Goal: Obtain resource: Download file/media

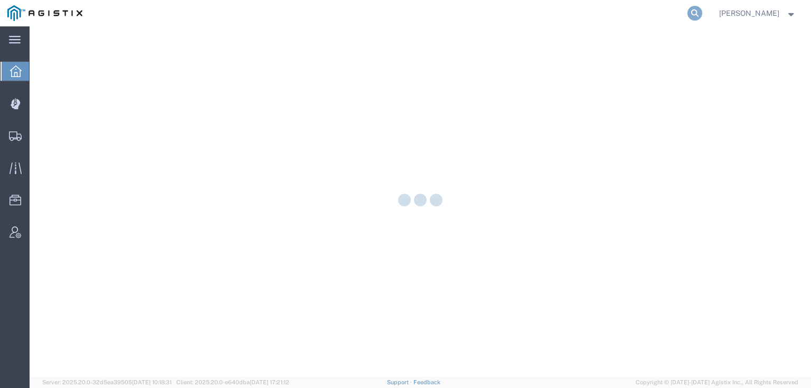
click at [702, 16] on icon at bounding box center [694, 13] width 15 height 15
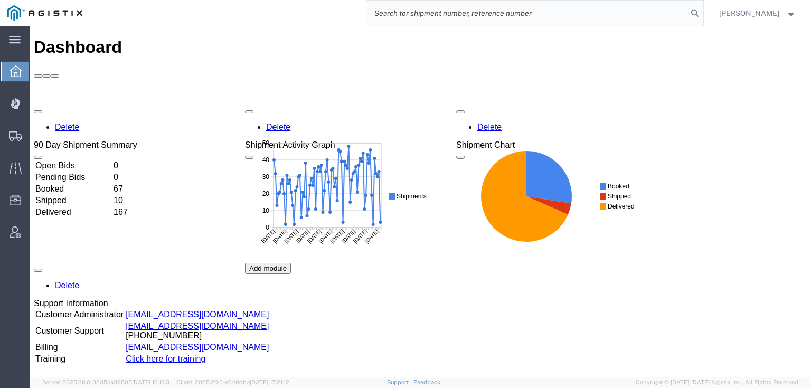
paste input "56527948"
type input "56527948"
click at [702, 16] on icon at bounding box center [694, 13] width 15 height 15
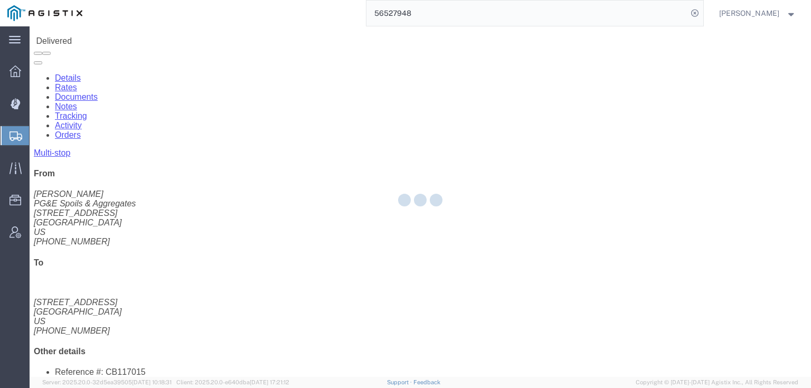
scroll to position [42, 0]
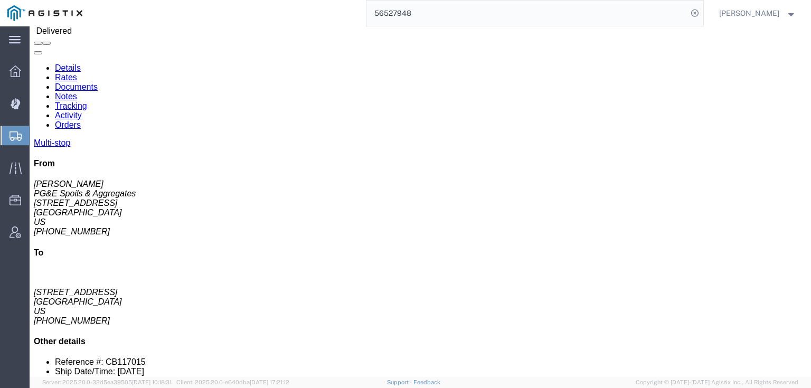
click link "Documents"
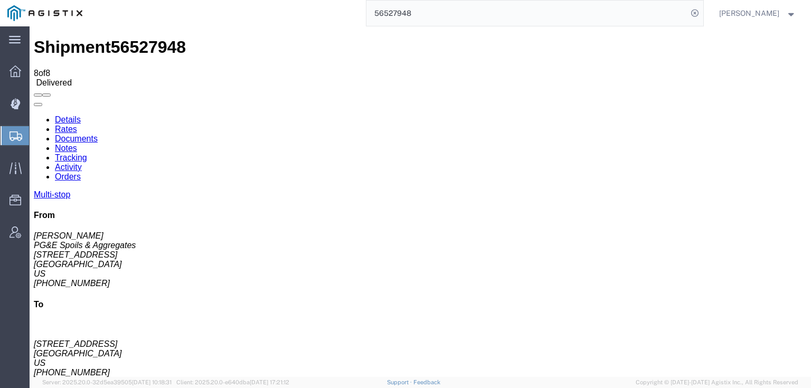
checkbox input "true"
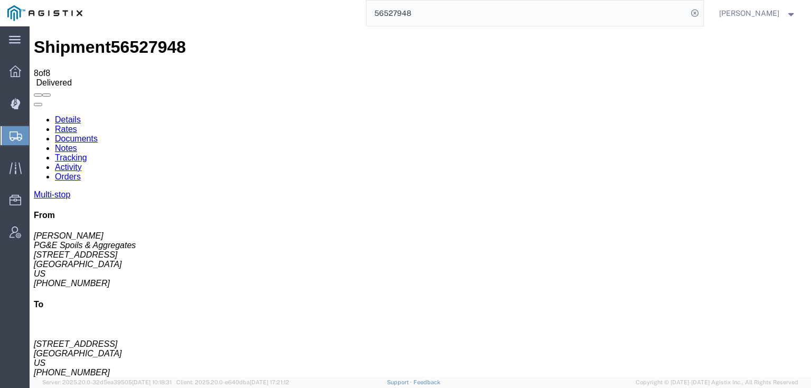
checkbox input "true"
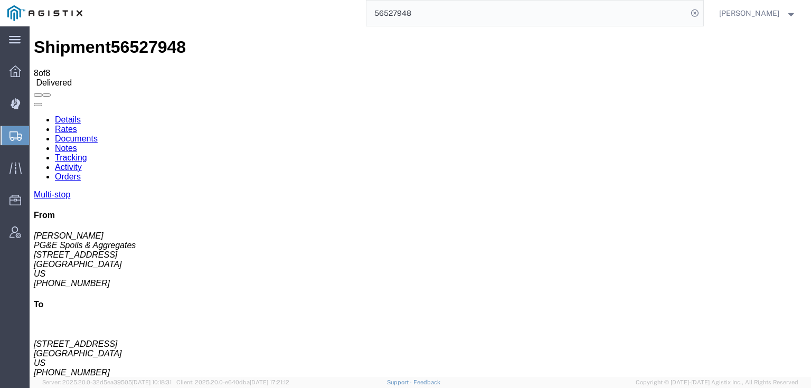
checkbox input "true"
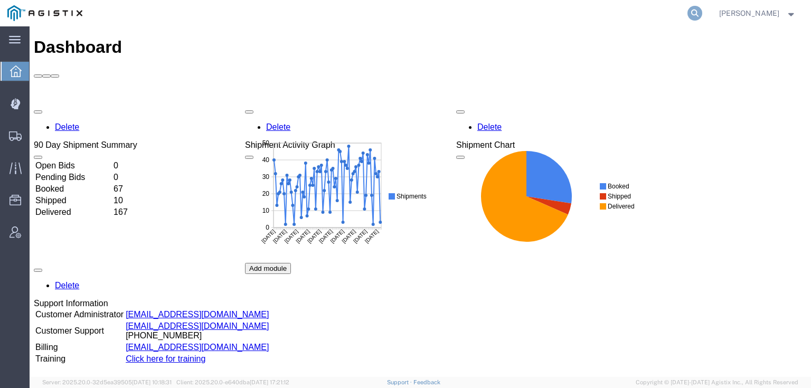
click at [702, 14] on icon at bounding box center [694, 13] width 15 height 15
click at [603, 9] on input "search" at bounding box center [526, 13] width 321 height 25
paste input "56528881"
type input "56528881"
click at [702, 7] on icon at bounding box center [694, 13] width 15 height 15
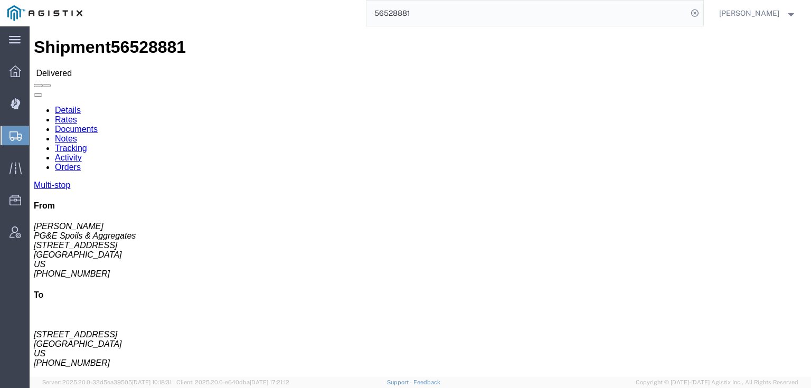
click link "Documents"
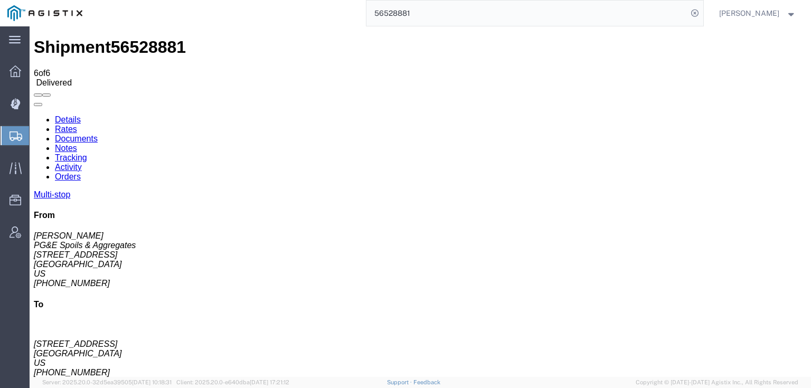
checkbox input "true"
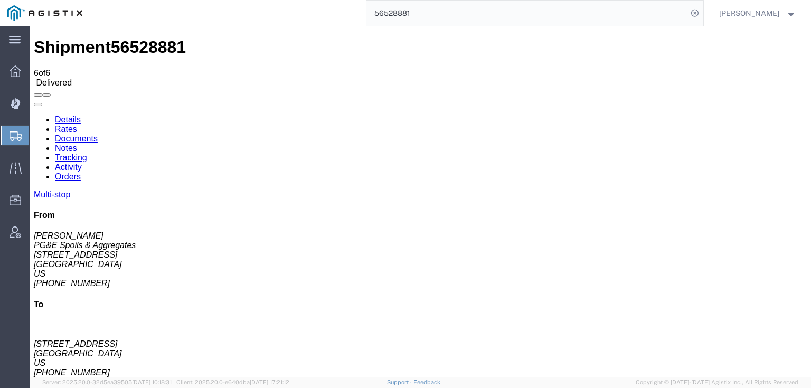
checkbox input "true"
drag, startPoint x: 40, startPoint y: 182, endPoint x: 40, endPoint y: 191, distance: 9.0
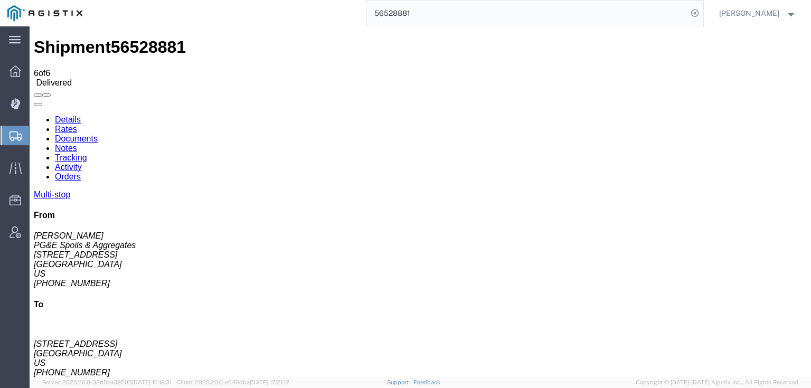
checkbox input "true"
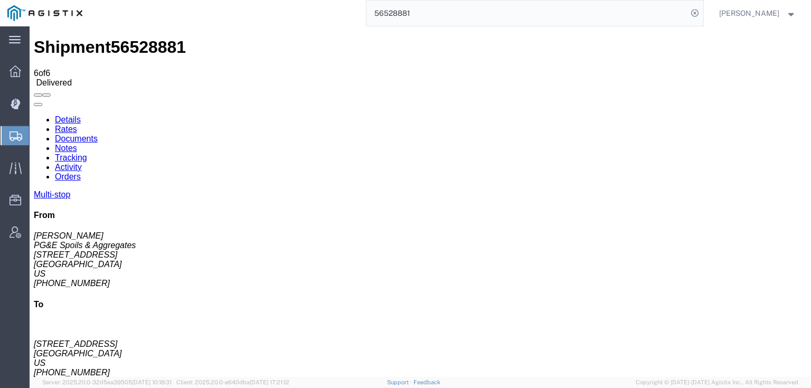
checkbox input "true"
click at [702, 12] on icon at bounding box center [694, 13] width 15 height 15
click at [702, 13] on icon at bounding box center [694, 13] width 15 height 15
paste input "56527946"
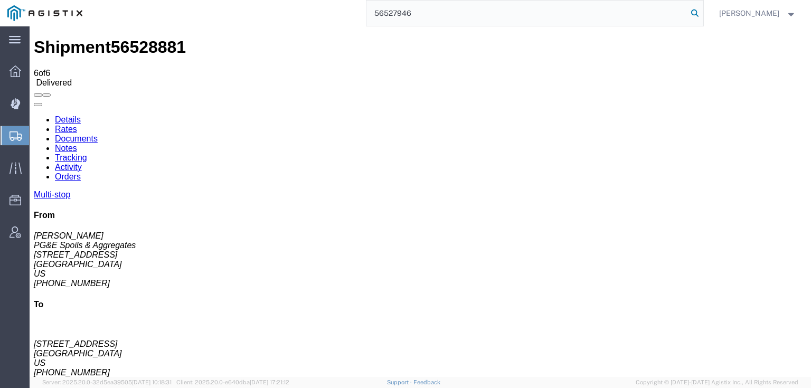
type input "56527946"
click at [702, 13] on icon at bounding box center [694, 13] width 15 height 15
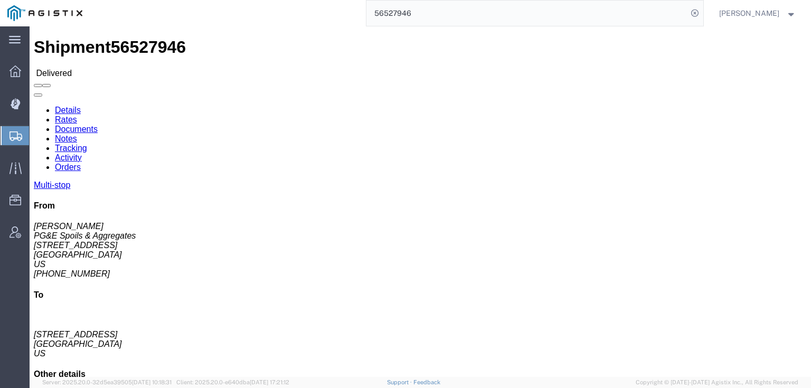
click link "Documents"
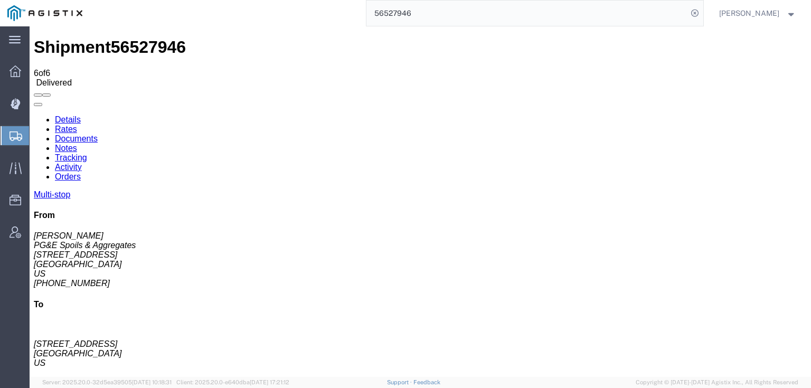
checkbox input "true"
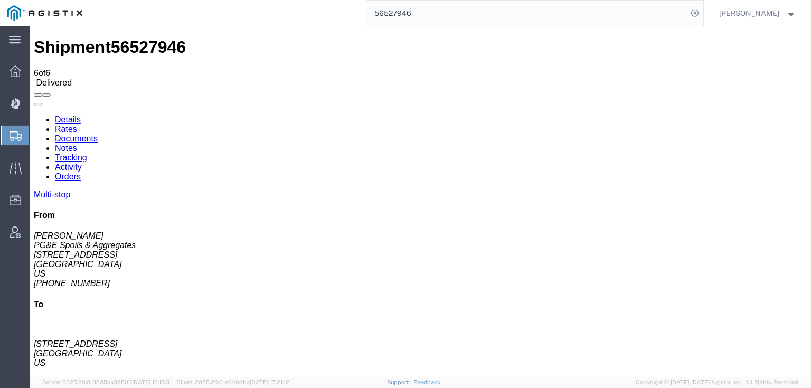
checkbox input "true"
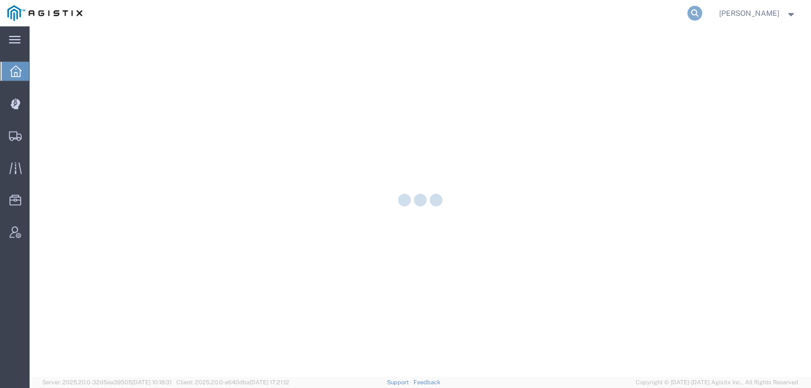
click at [702, 12] on icon at bounding box center [694, 13] width 15 height 15
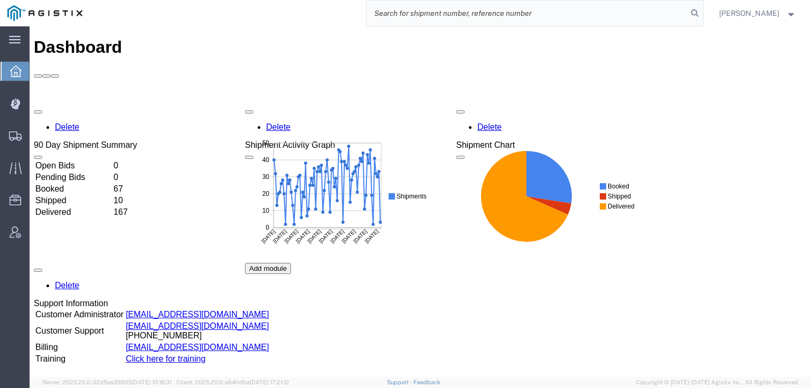
paste input "56527946"
type input "56527946"
click at [702, 17] on icon at bounding box center [694, 13] width 15 height 15
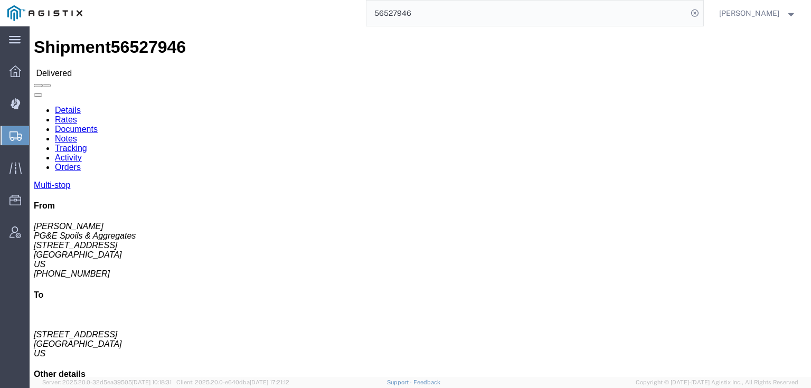
click link "Documents"
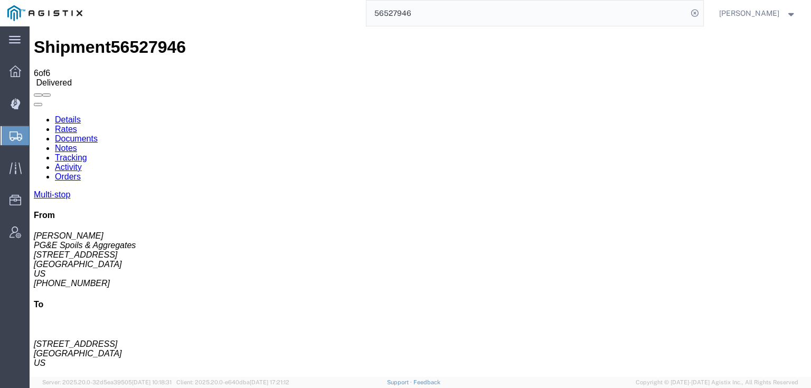
checkbox input "true"
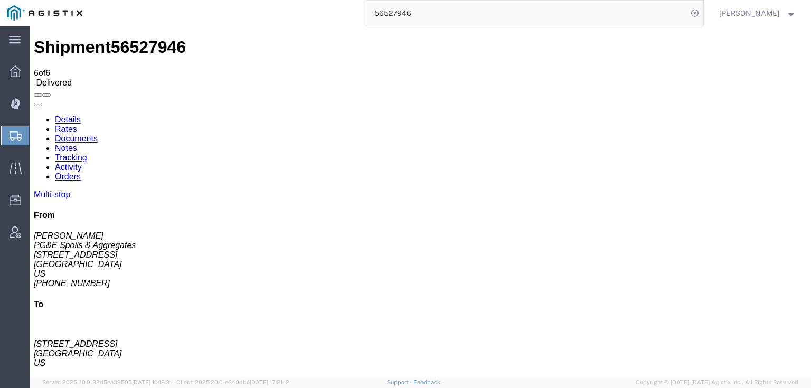
checkbox input "true"
